Goal: Task Accomplishment & Management: Use online tool/utility

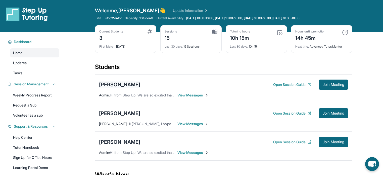
click at [114, 83] on div "[PERSON_NAME]" at bounding box center [119, 84] width 41 height 7
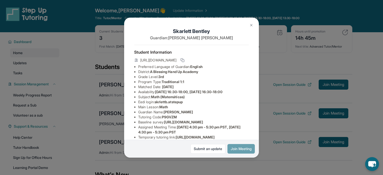
click at [240, 149] on button "Join Meeting" at bounding box center [240, 149] width 27 height 10
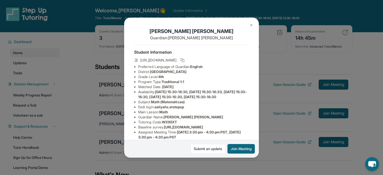
scroll to position [80, 0]
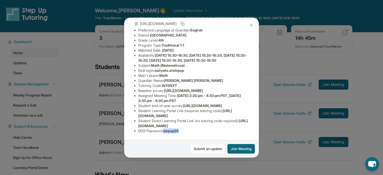
click at [249, 24] on img at bounding box center [251, 25] width 4 height 4
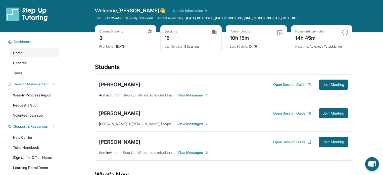
click at [118, 85] on div "[PERSON_NAME]" at bounding box center [119, 84] width 41 height 7
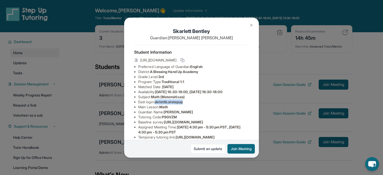
drag, startPoint x: 187, startPoint y: 105, endPoint x: 157, endPoint y: 106, distance: 29.7
click at [157, 104] on li "Eedi login : skrlettb.atstepup" at bounding box center [193, 101] width 111 height 5
copy span "skrlettb.atstepup"
click at [213, 69] on li "Preferred Language of Guardian: English" at bounding box center [193, 66] width 111 height 5
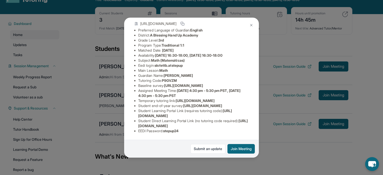
scroll to position [40, 0]
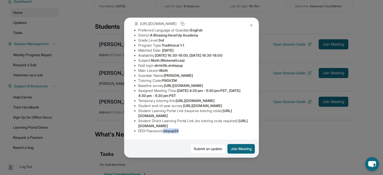
drag, startPoint x: 187, startPoint y: 129, endPoint x: 166, endPoint y: 132, distance: 21.1
click at [166, 132] on div "Student Information [URL][DOMAIN_NAME] Preferred Language of Guardian: English …" at bounding box center [191, 72] width 115 height 129
copy span "stepup24"
